Goal: Navigation & Orientation: Go to known website

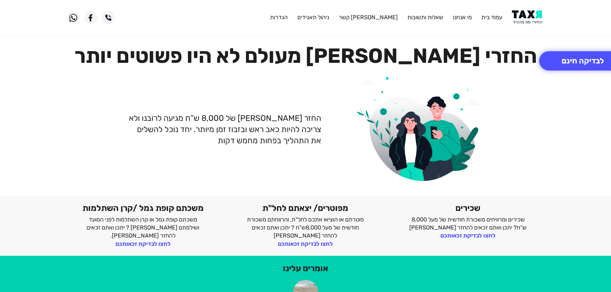
click at [533, 14] on img at bounding box center [528, 17] width 32 height 14
click at [526, 17] on img at bounding box center [528, 17] width 32 height 14
